Goal: Find specific page/section: Find specific page/section

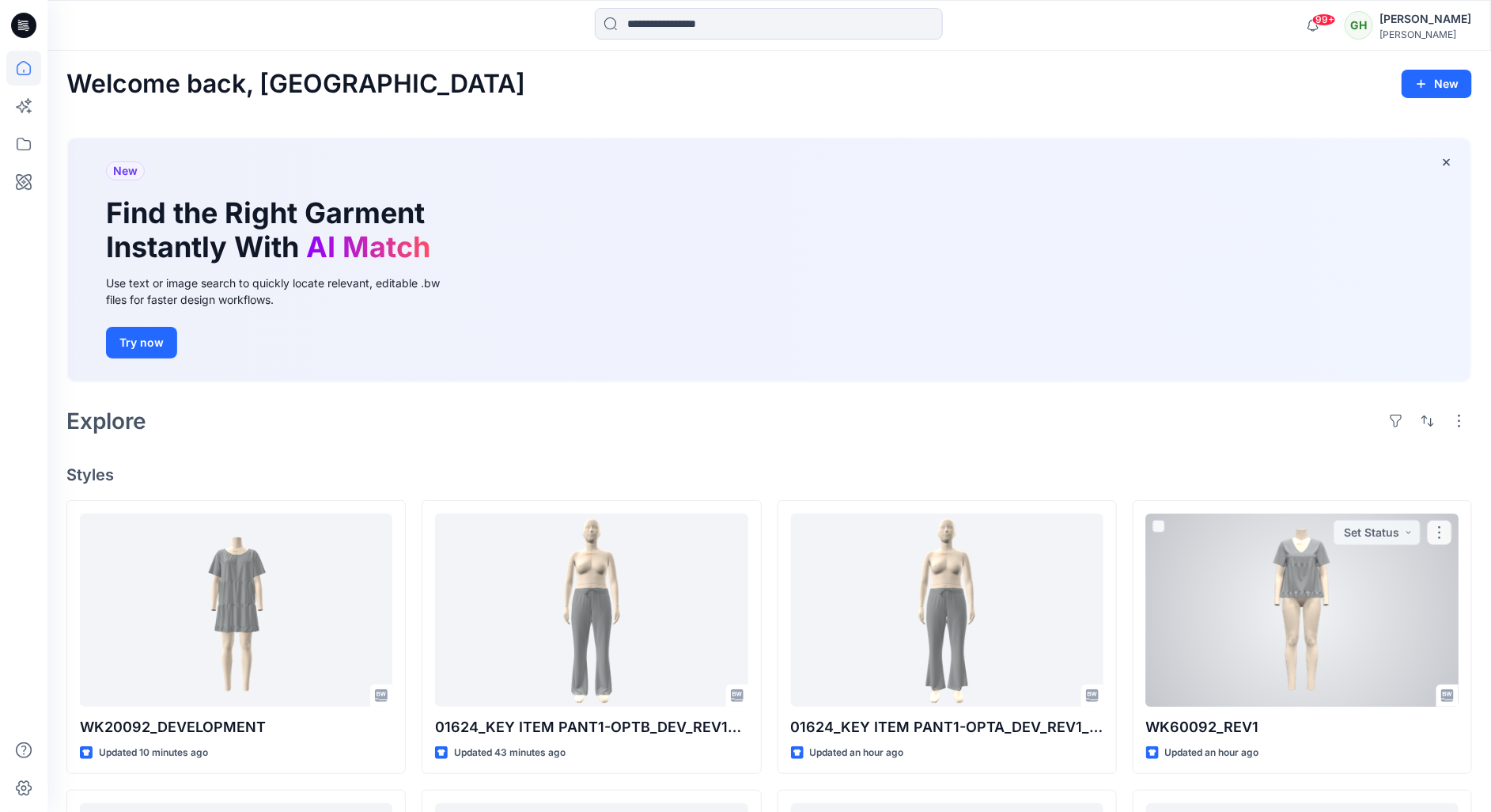
click at [1008, 402] on div "Explore" at bounding box center [769, 421] width 1405 height 38
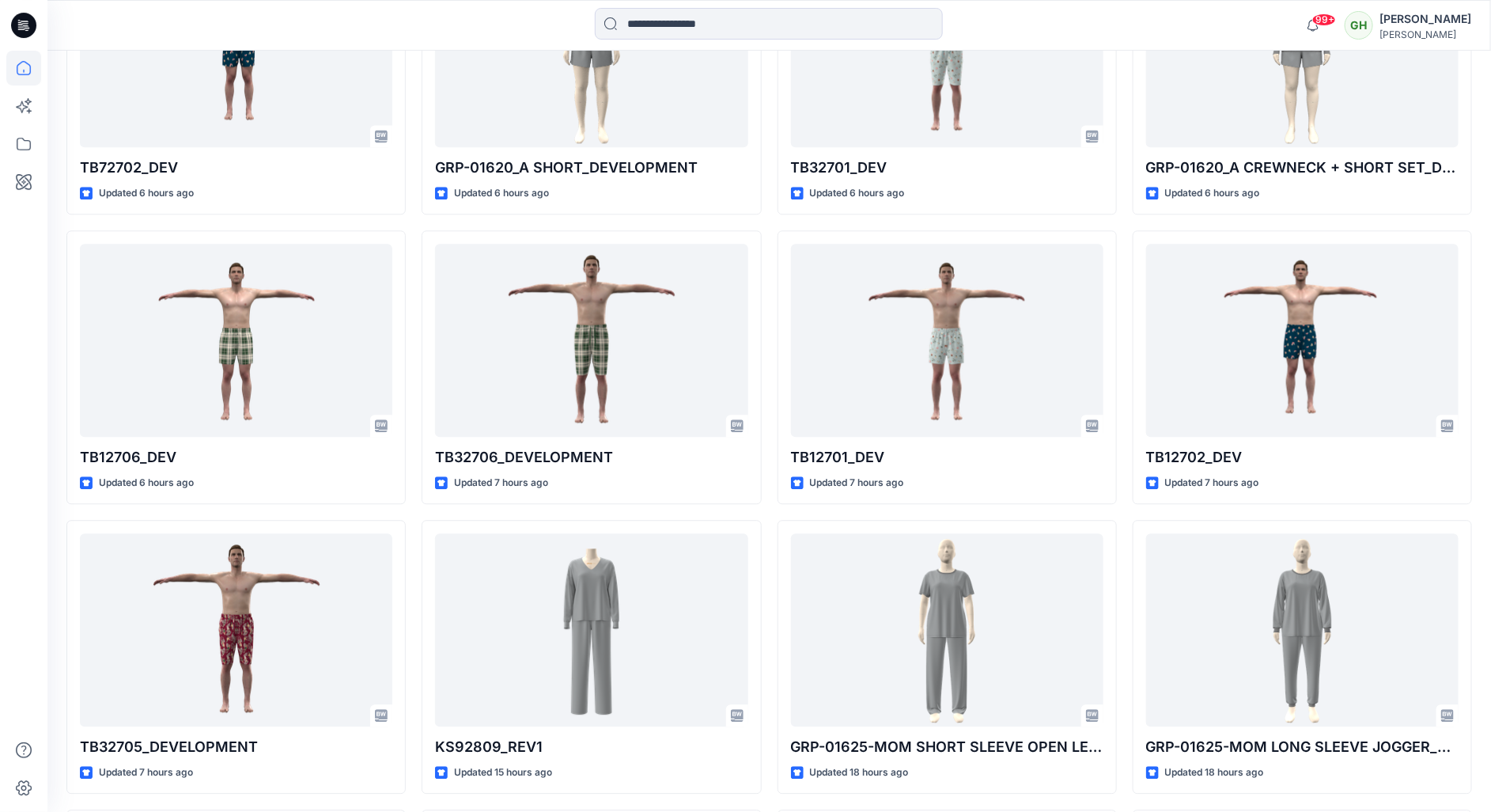
scroll to position [1726, 0]
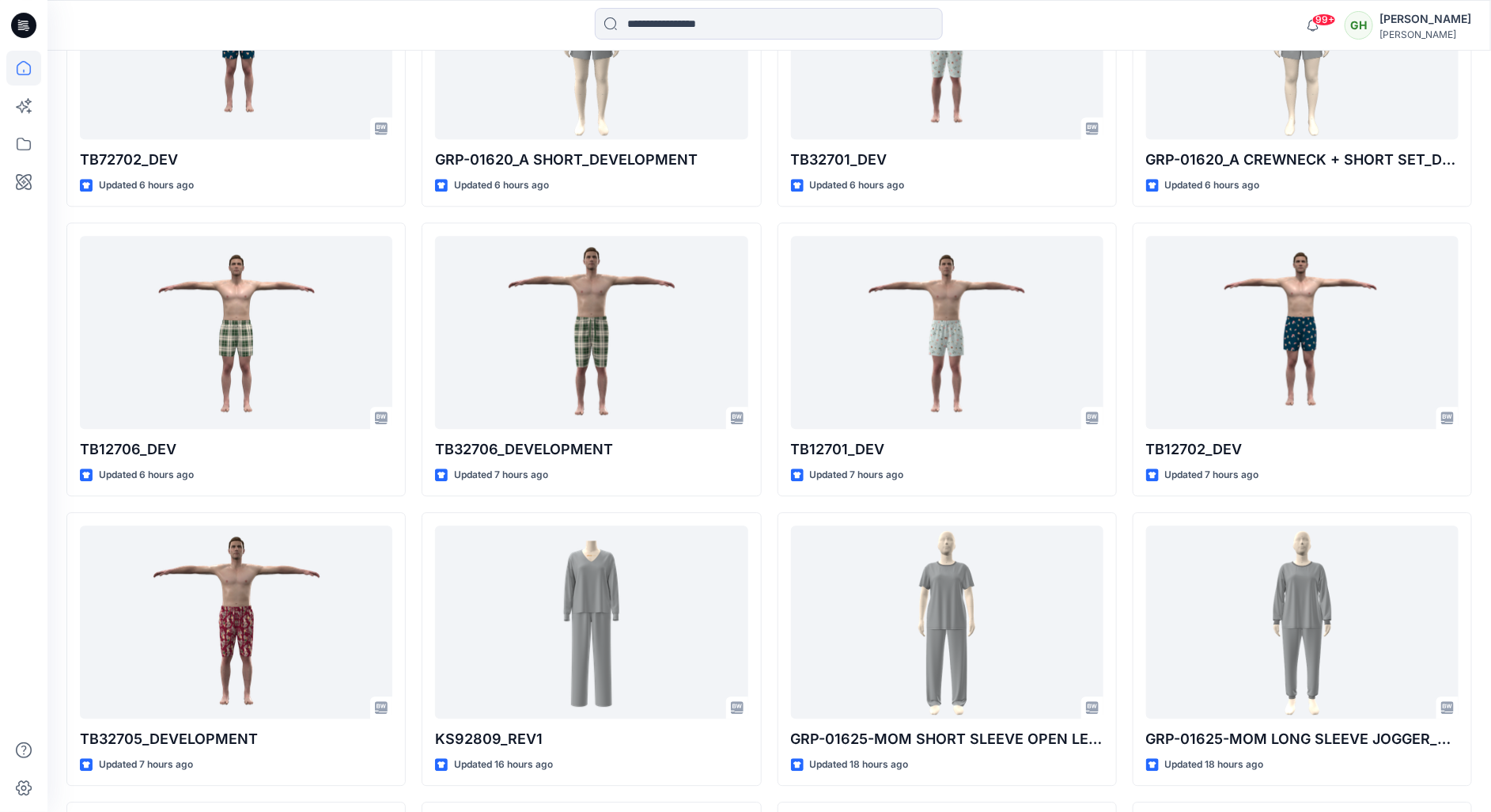
drag, startPoint x: -4, startPoint y: 503, endPoint x: 10, endPoint y: 606, distance: 103.9
click at [10, 606] on div at bounding box center [23, 432] width 35 height 761
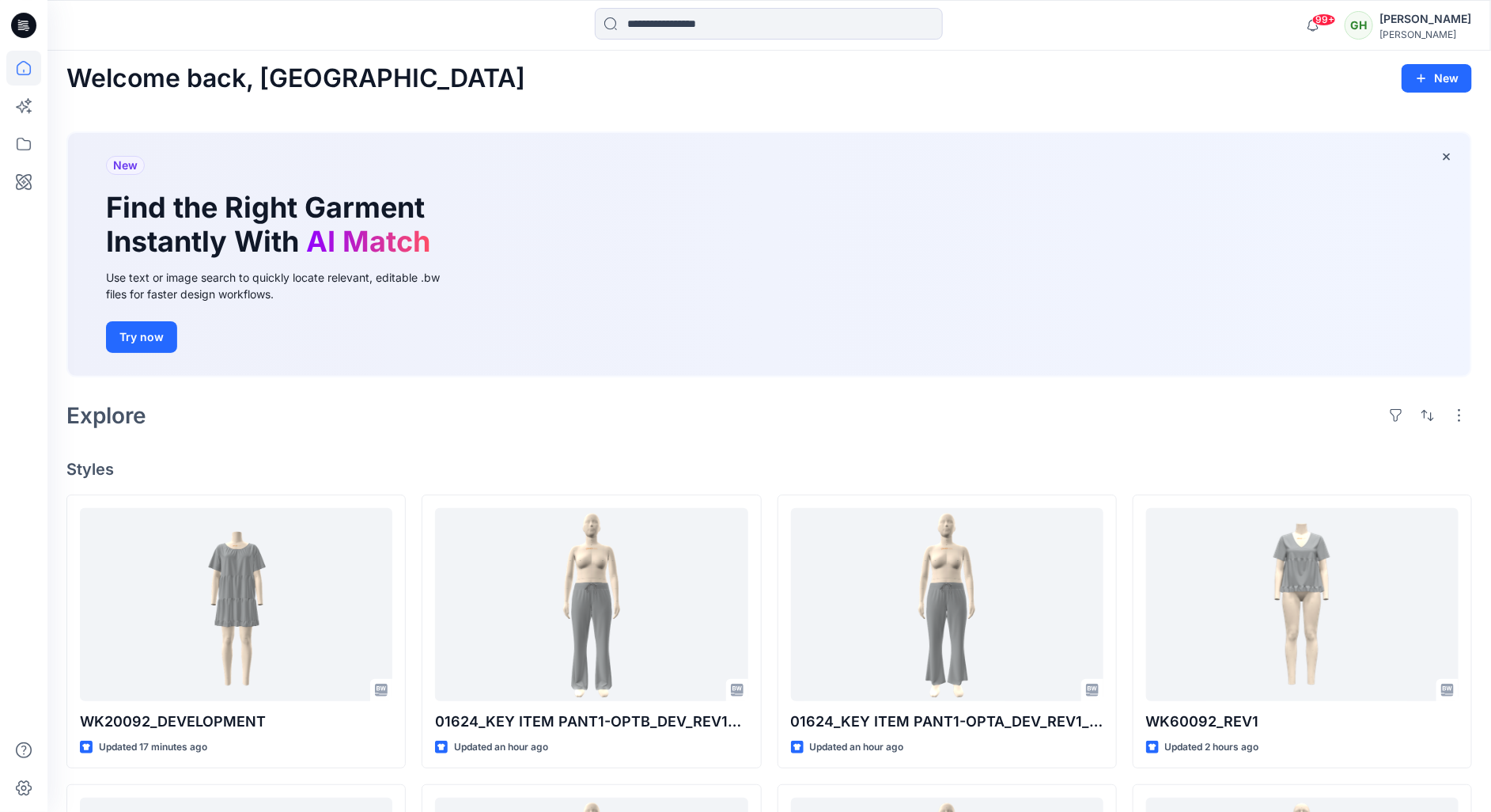
scroll to position [0, 0]
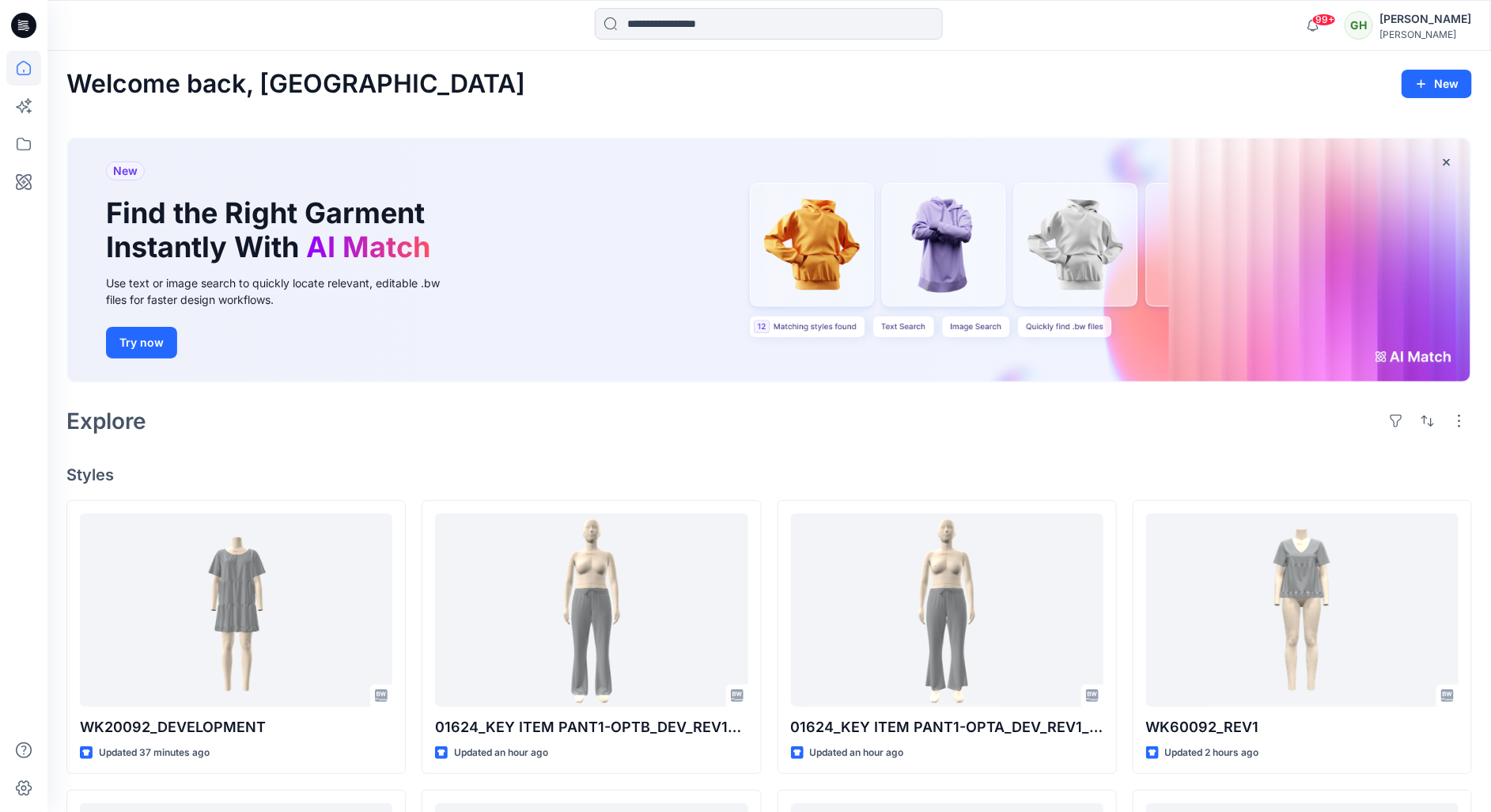
click at [1094, 456] on div "Welcome back, [PERSON_NAME] New New Find the Right Garment Instantly With AI Ma…" at bounding box center [769, 740] width 1443 height 1378
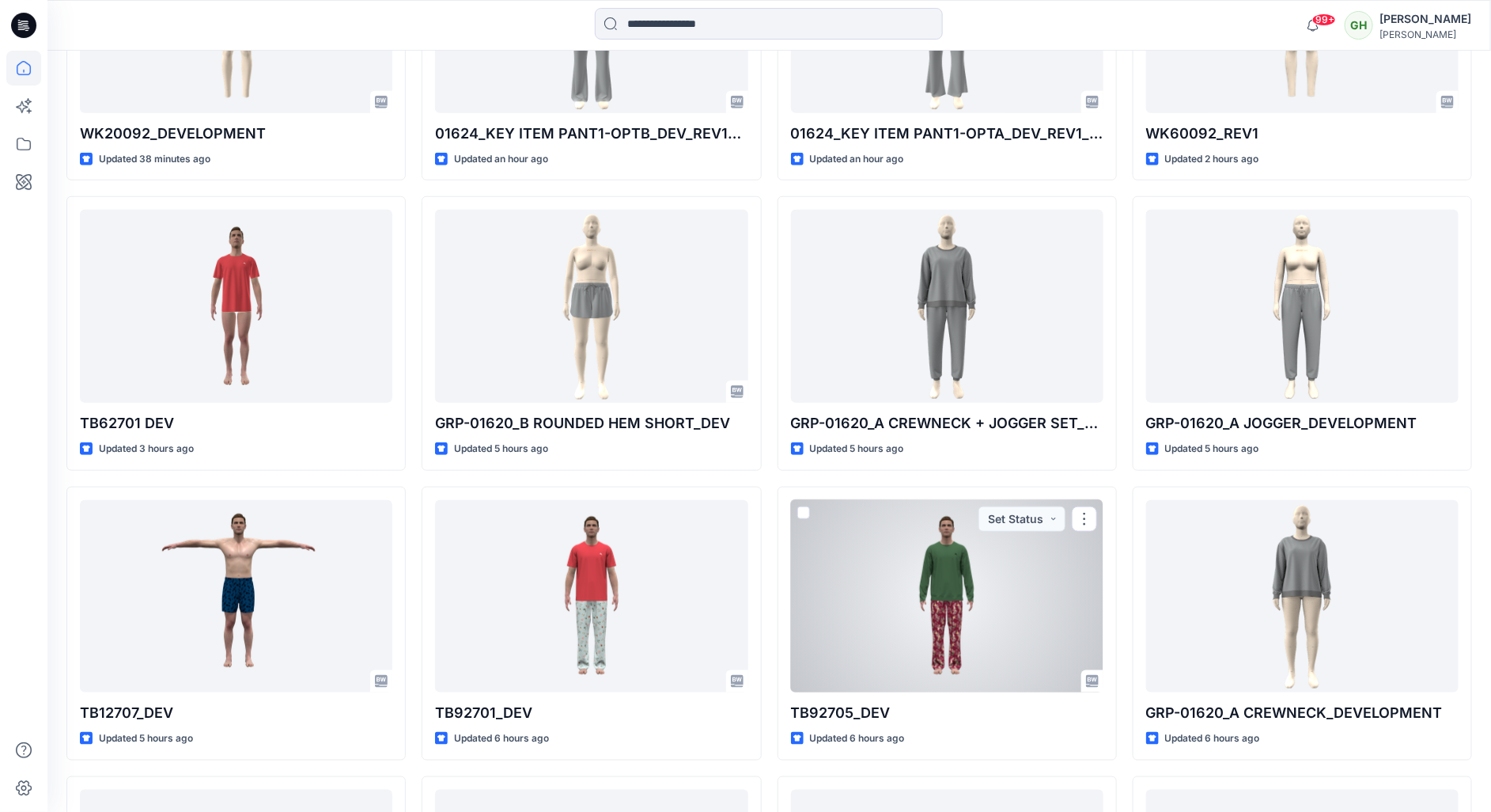
scroll to position [619, 0]
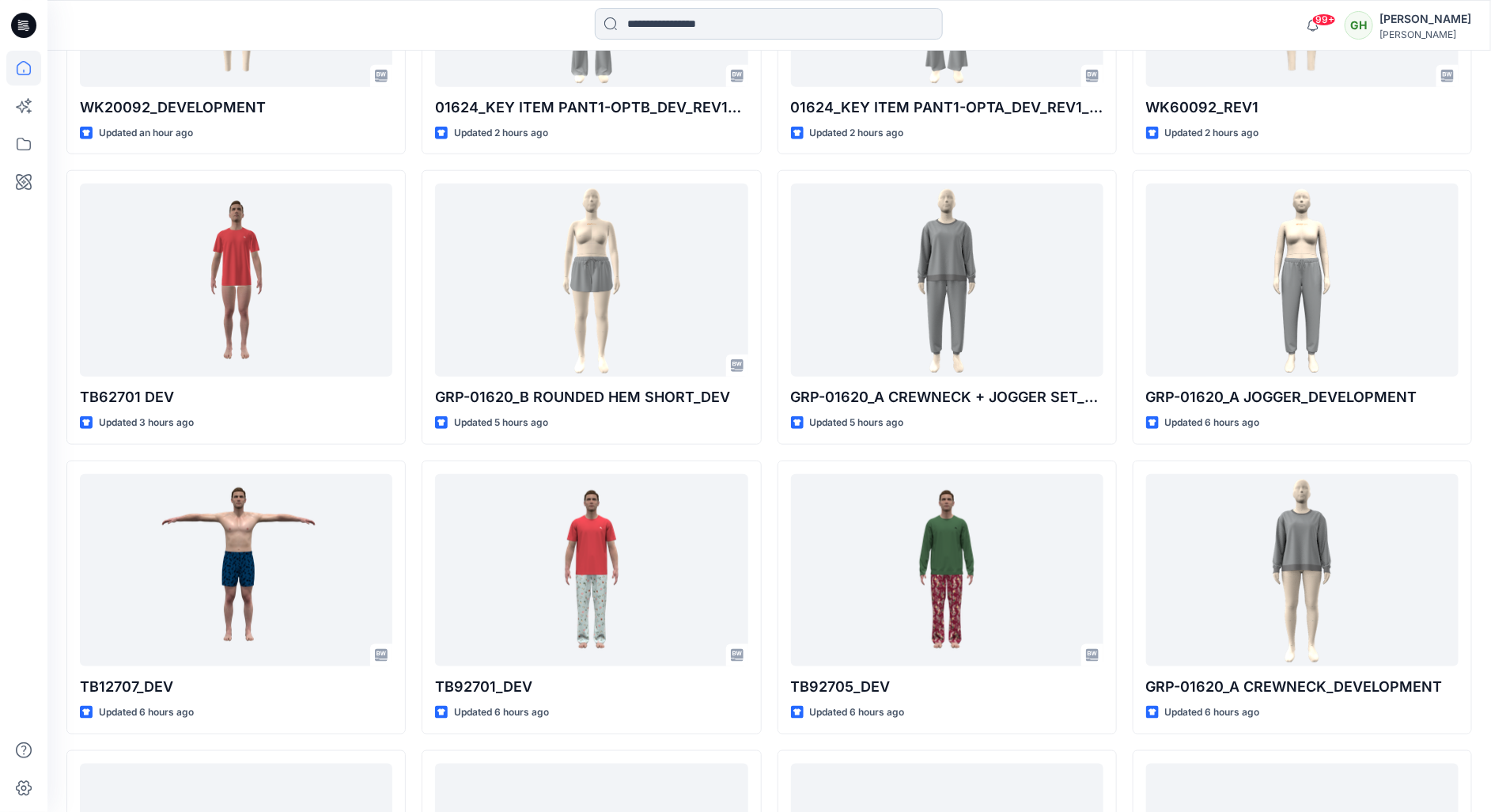
click at [646, 22] on input at bounding box center [769, 23] width 348 height 32
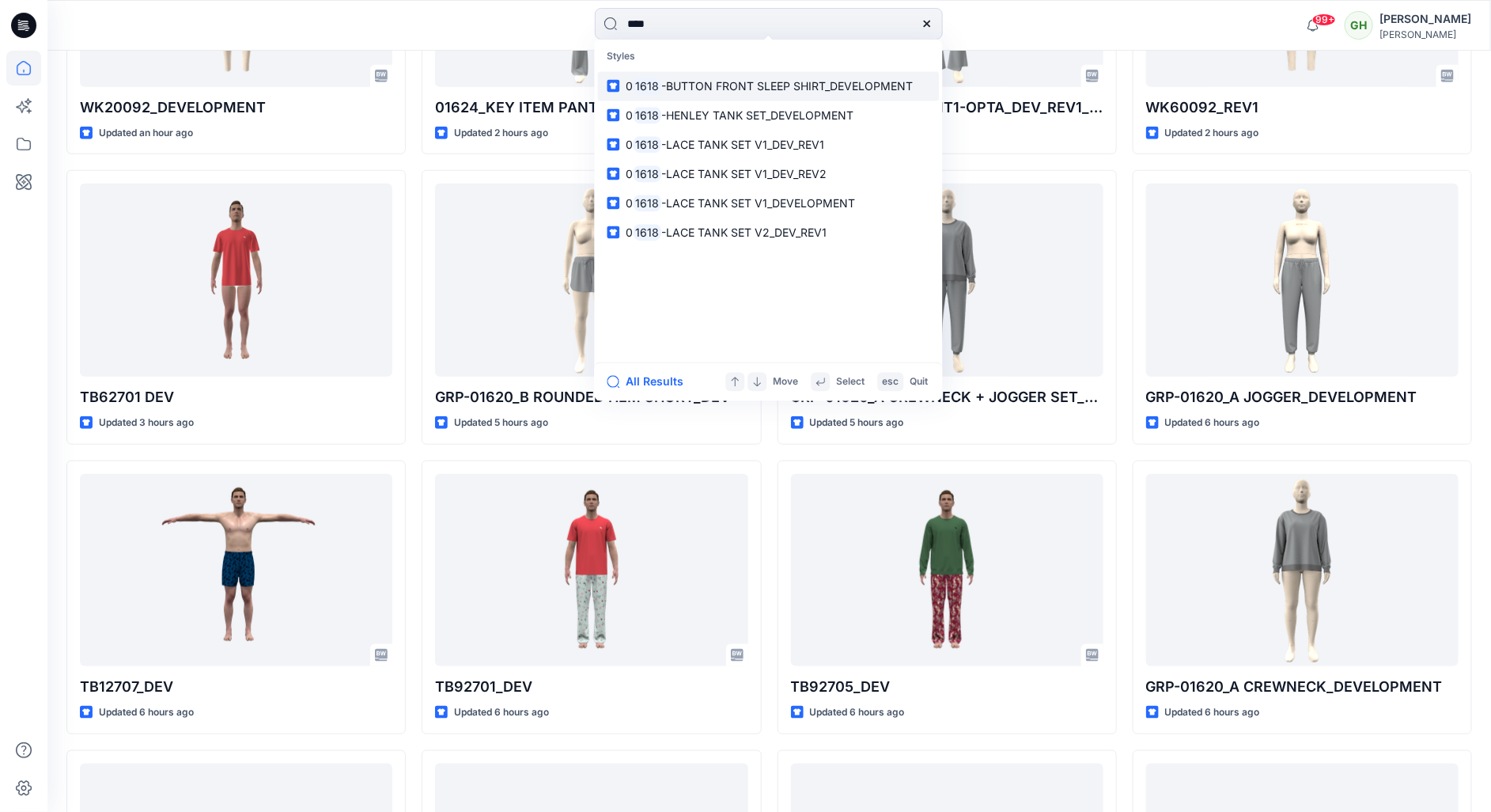
type input "****"
click at [683, 76] on link "0 1618 -BUTTON FRONT SLEEP SHIRT_DEVELOPMENT" at bounding box center [769, 86] width 342 height 29
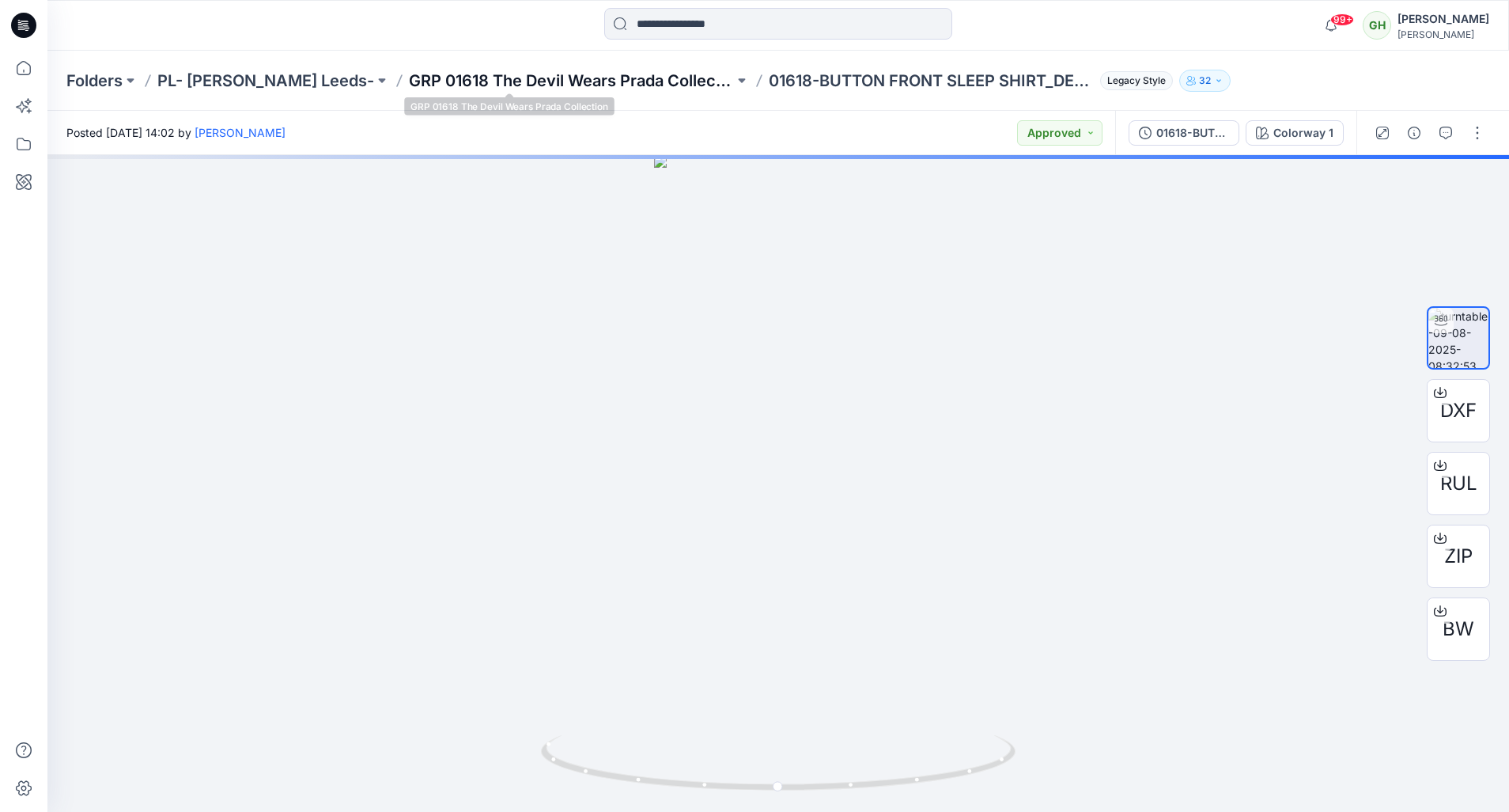
click at [409, 79] on p "GRP 01618 The Devil Wears Prada Collection" at bounding box center [572, 80] width 325 height 22
